Goal: Information Seeking & Learning: Compare options

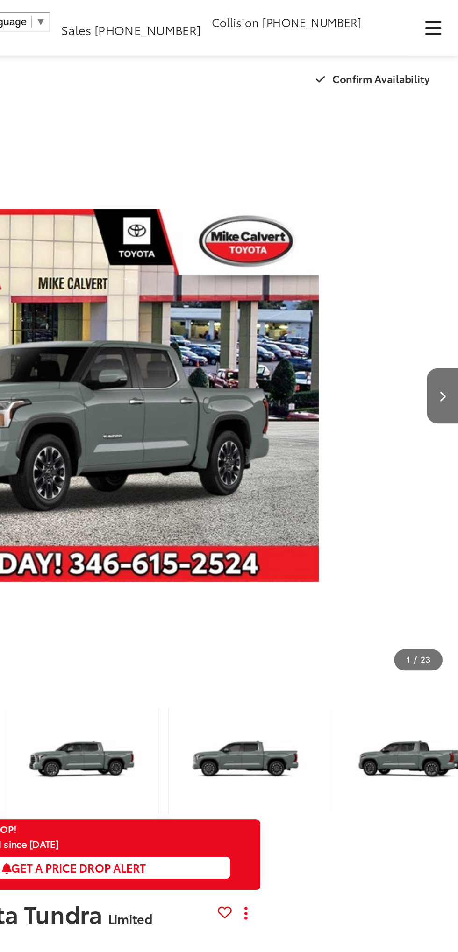
click at [451, 22] on button "Click to show site navigation" at bounding box center [442, 16] width 29 height 33
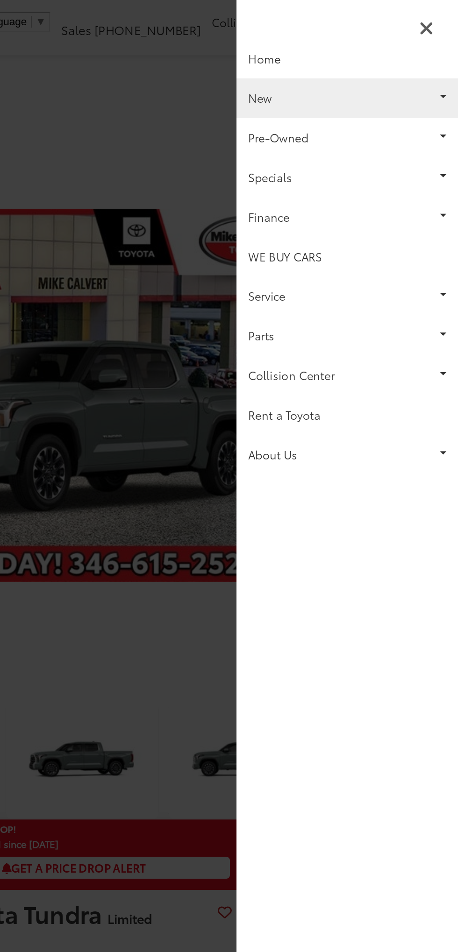
click at [411, 56] on link "New" at bounding box center [392, 57] width 131 height 23
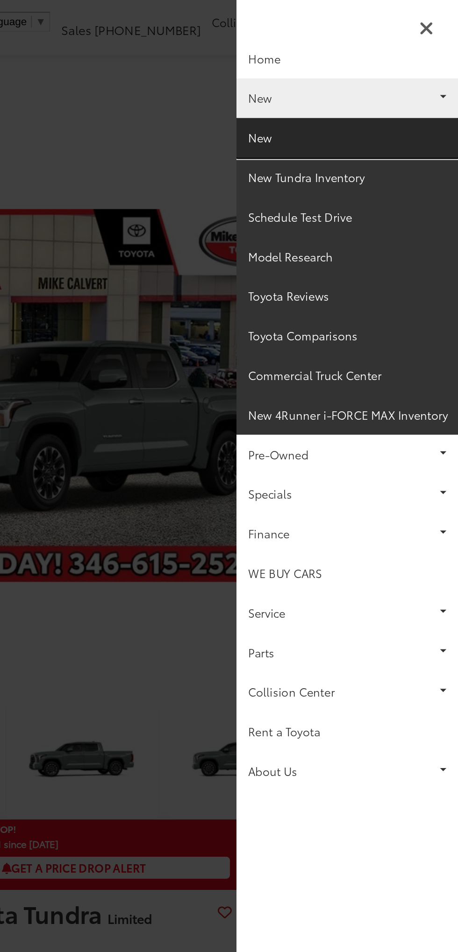
click at [410, 84] on link "New" at bounding box center [392, 81] width 131 height 23
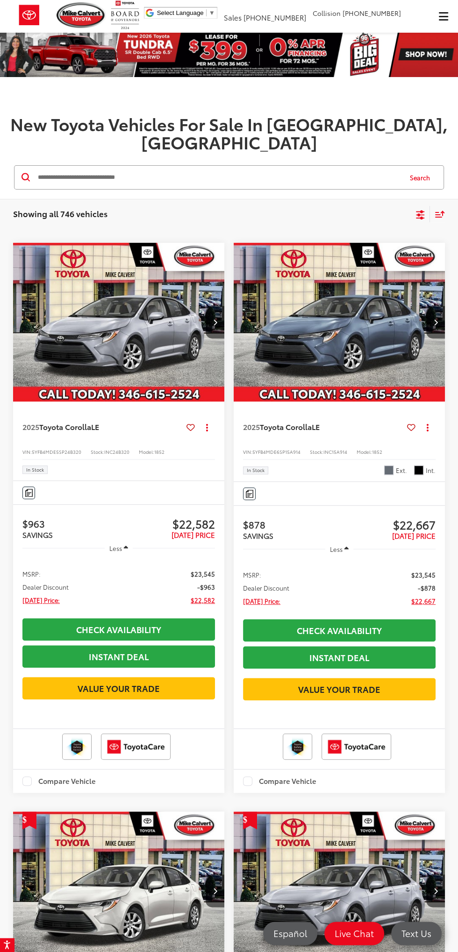
click at [260, 166] on input "Search by Make, Model, or Keyword" at bounding box center [219, 177] width 364 height 22
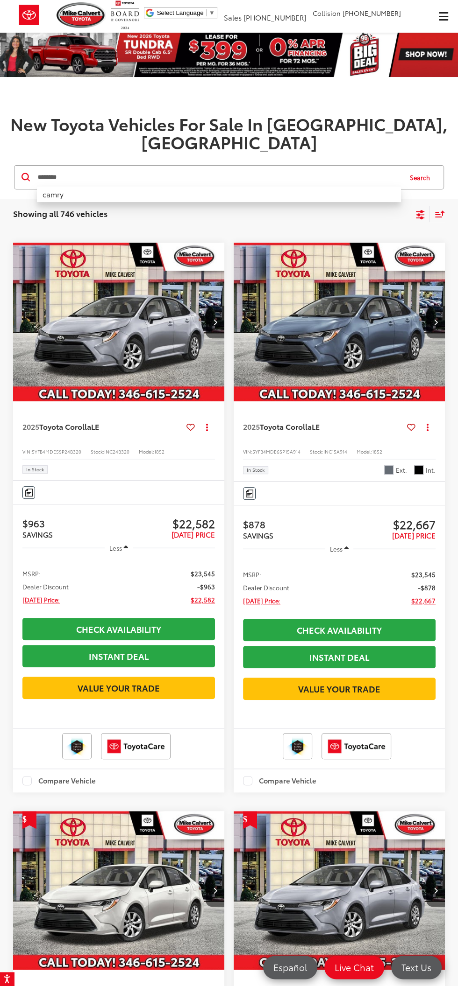
type input "********"
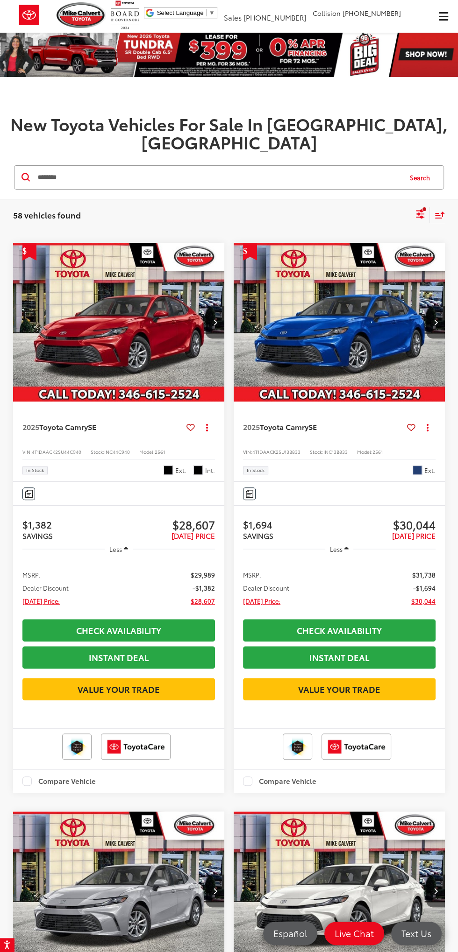
click at [440, 211] on icon "Select sort value" at bounding box center [439, 214] width 10 height 7
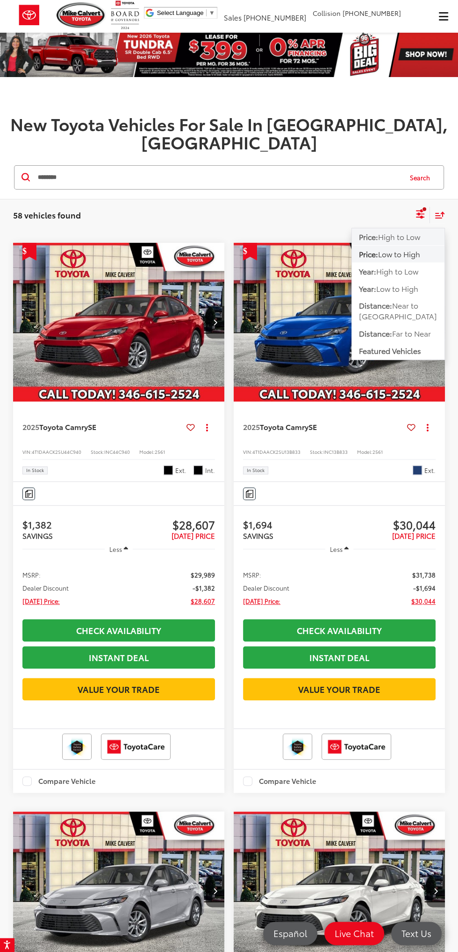
click at [429, 228] on button "Price: High to Low" at bounding box center [398, 236] width 92 height 17
